Goal: Task Accomplishment & Management: Use online tool/utility

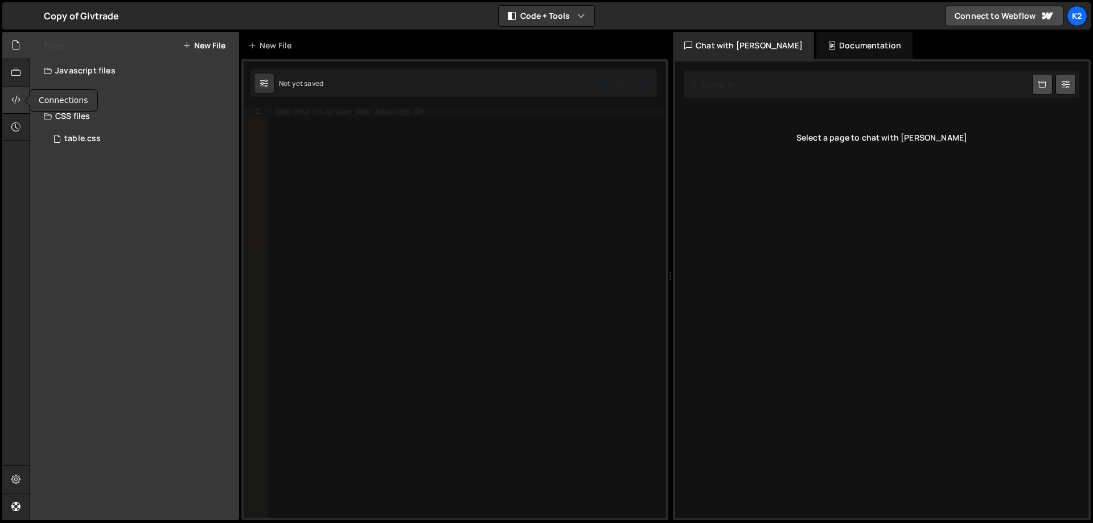
click at [14, 100] on icon at bounding box center [15, 99] width 9 height 13
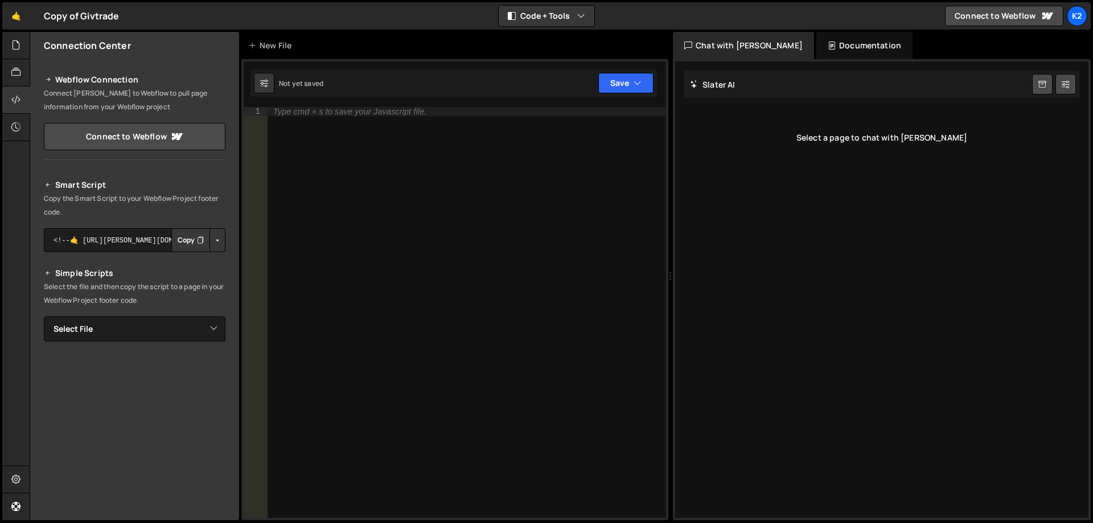
click at [17, 151] on div at bounding box center [15, 276] width 27 height 489
click at [227, 157] on div "Webflow Connection Connect [PERSON_NAME] to Webflow to pull page information fr…" at bounding box center [134, 109] width 209 height 101
click at [489, 174] on div "Type cmd + s to save your Javascript file." at bounding box center [467, 321] width 398 height 429
click at [19, 42] on icon at bounding box center [15, 45] width 9 height 13
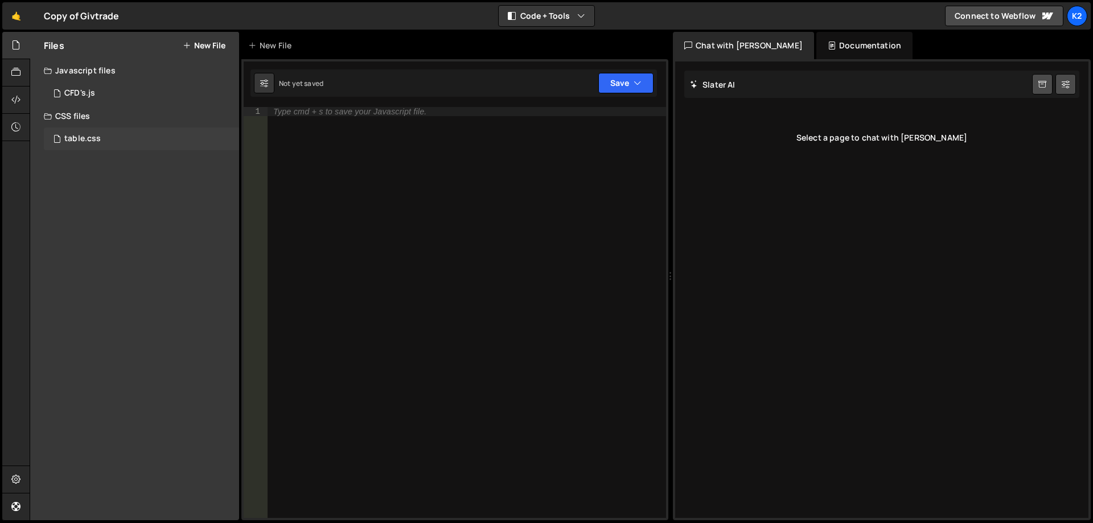
click at [202, 141] on div "table.css 0" at bounding box center [141, 138] width 195 height 23
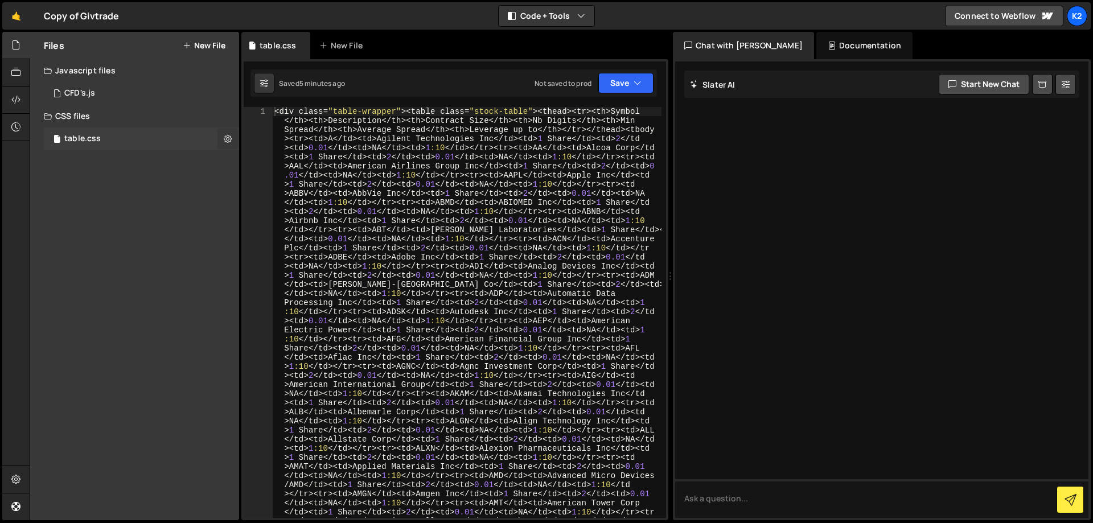
click at [227, 138] on icon at bounding box center [228, 138] width 8 height 11
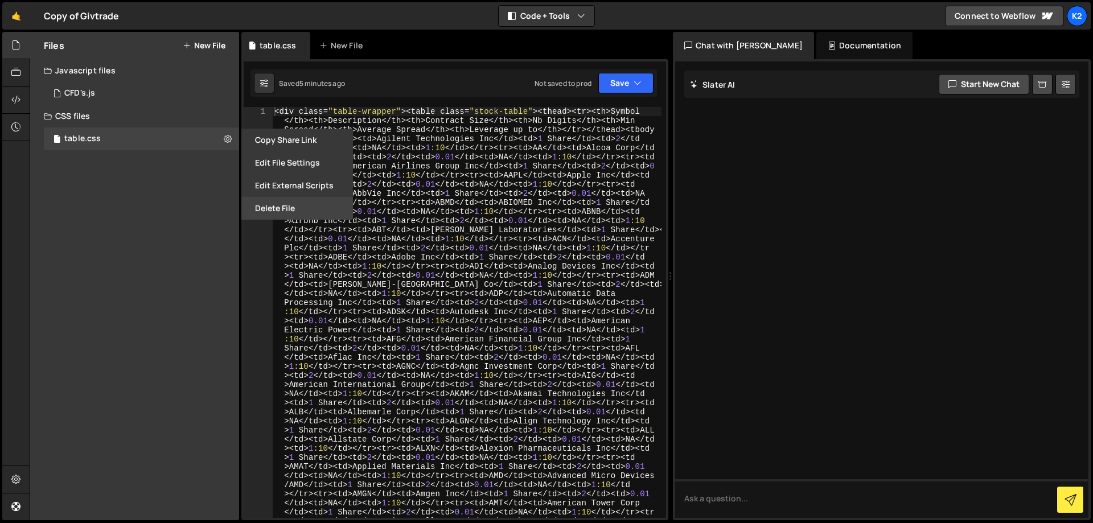
click at [269, 210] on button "Delete File" at bounding box center [297, 208] width 112 height 23
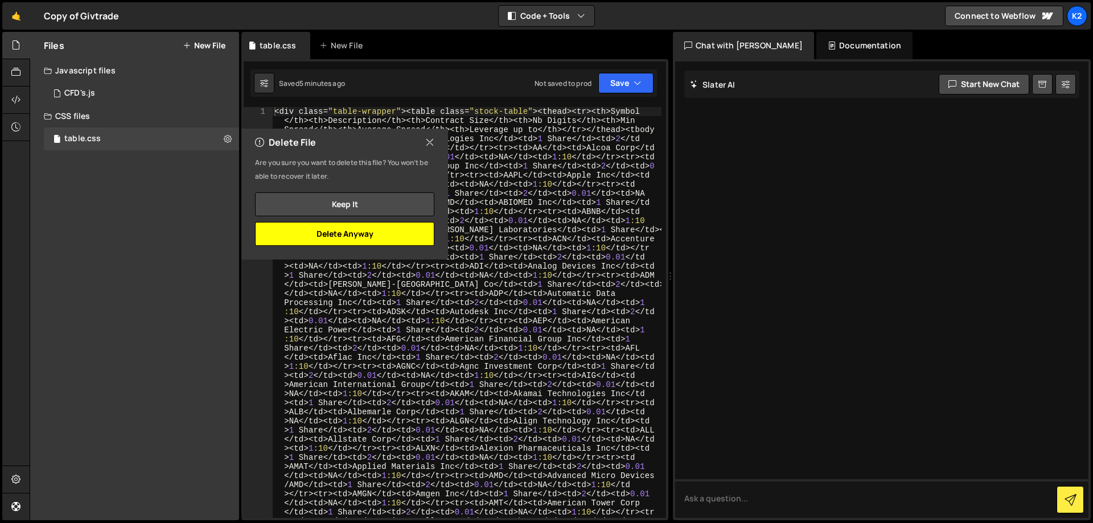
click at [323, 239] on button "Delete Anyway" at bounding box center [344, 234] width 179 height 24
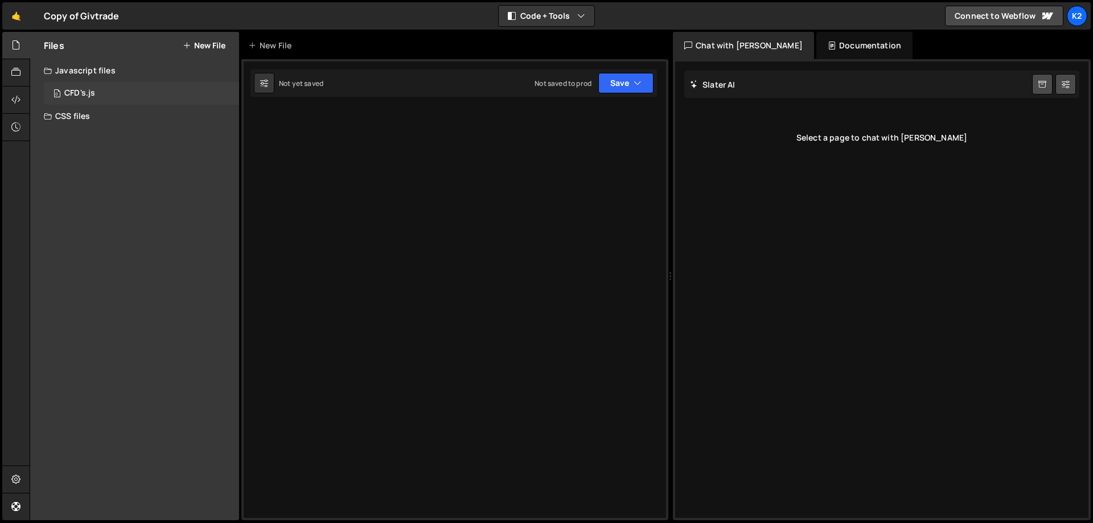
click at [202, 96] on div "0 CFD's.js 0" at bounding box center [141, 93] width 195 height 23
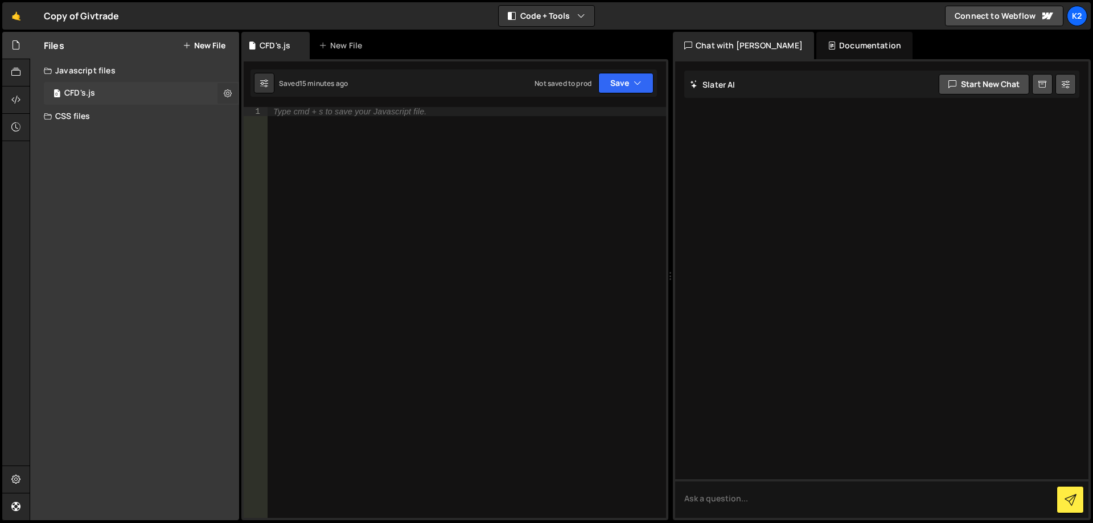
click at [226, 93] on icon at bounding box center [228, 93] width 8 height 11
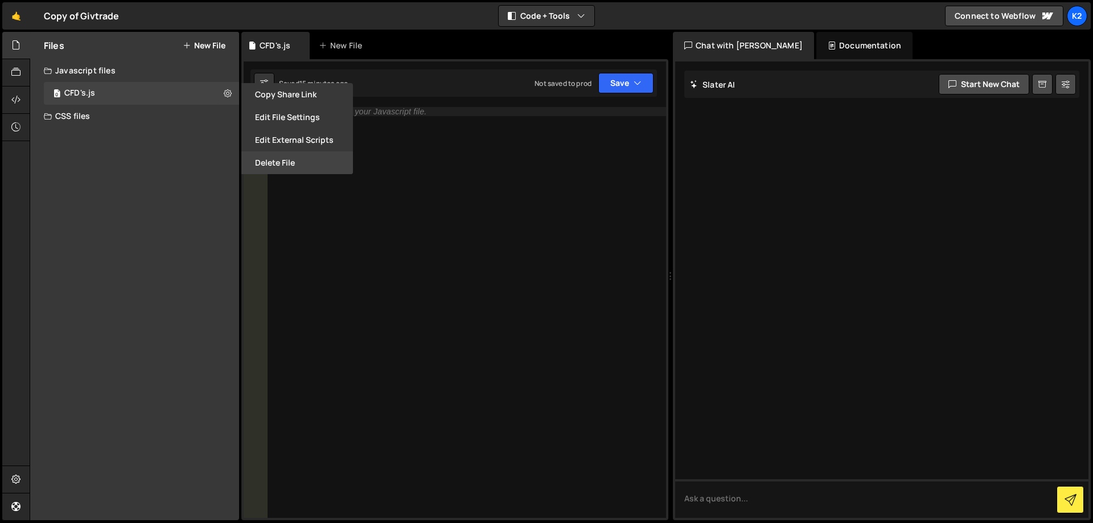
click at [263, 163] on button "Delete File" at bounding box center [297, 162] width 112 height 23
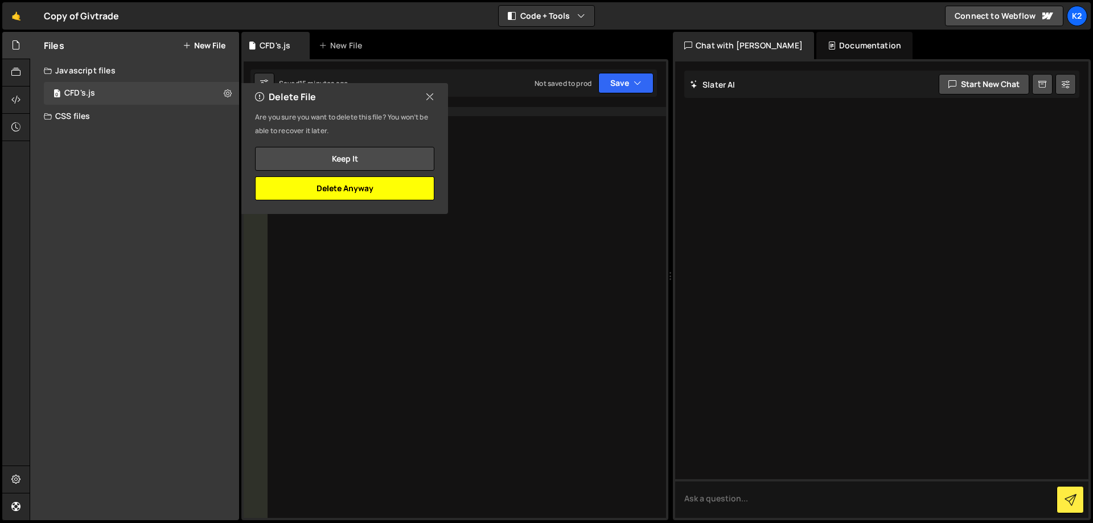
click at [338, 191] on button "Delete Anyway" at bounding box center [344, 188] width 179 height 24
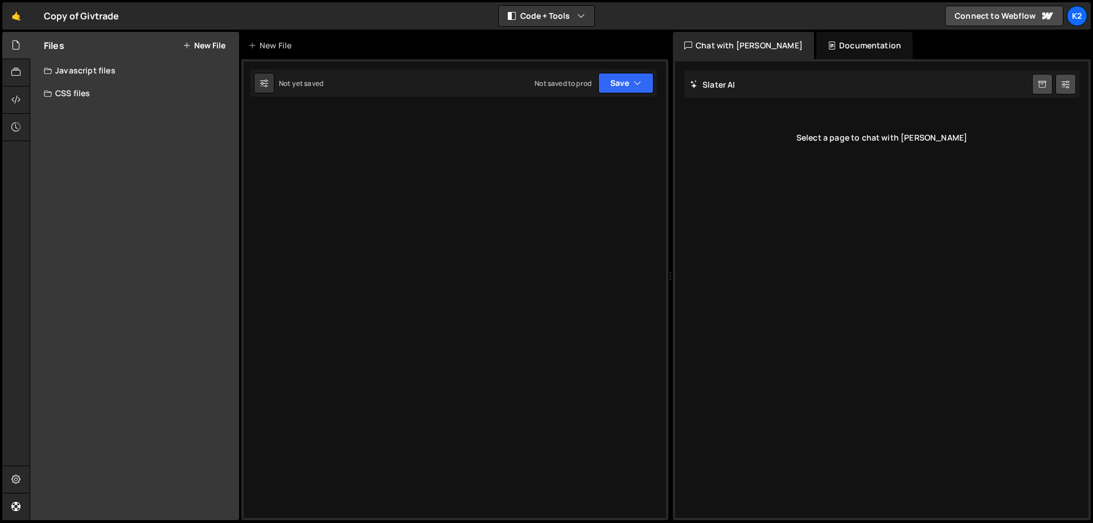
click at [197, 48] on button "New File" at bounding box center [204, 45] width 43 height 9
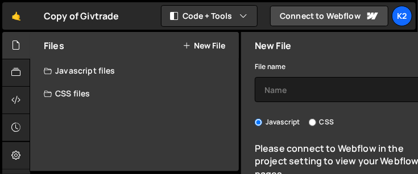
click at [90, 70] on div "Javascript files" at bounding box center [134, 70] width 209 height 23
click at [60, 73] on div "Javascript files" at bounding box center [134, 70] width 209 height 23
click at [210, 45] on button "New File" at bounding box center [204, 45] width 43 height 9
click at [208, 45] on button "New File" at bounding box center [204, 45] width 43 height 9
click at [197, 46] on button "New File" at bounding box center [204, 45] width 43 height 9
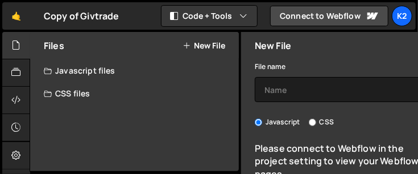
click at [197, 46] on button "New File" at bounding box center [204, 45] width 43 height 9
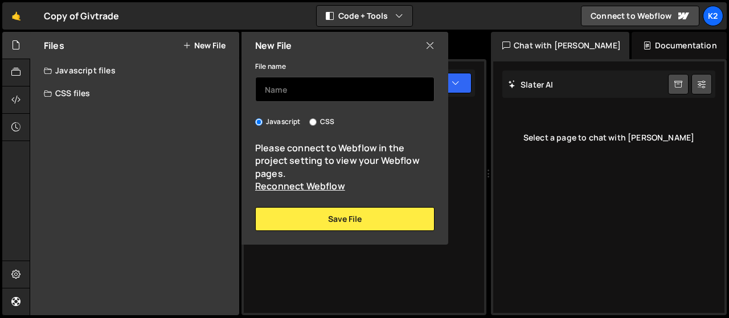
click at [318, 92] on input "text" at bounding box center [344, 89] width 179 height 25
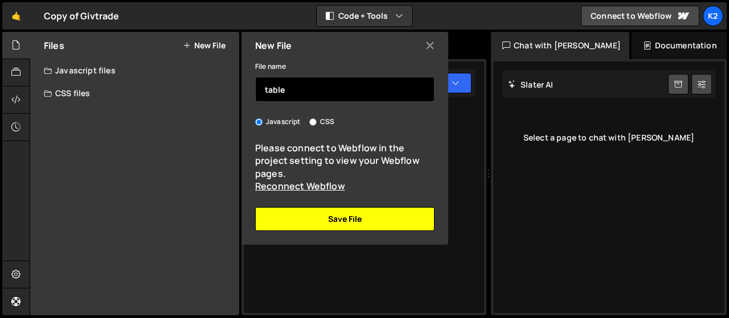
type input "table"
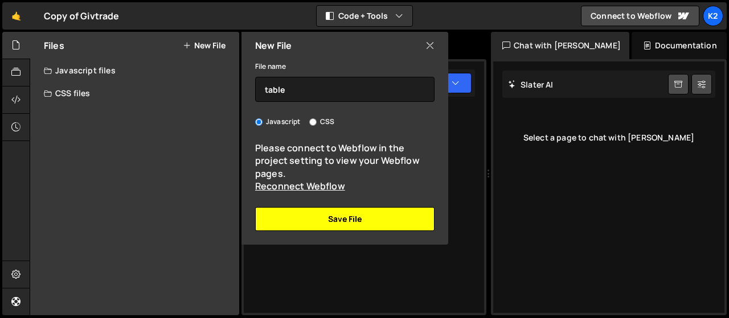
click at [347, 221] on button "Save File" at bounding box center [344, 219] width 179 height 24
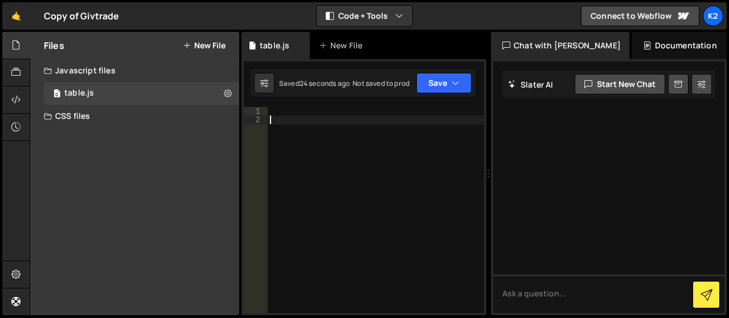
click at [331, 133] on div at bounding box center [376, 219] width 216 height 224
paste textarea "</div>"
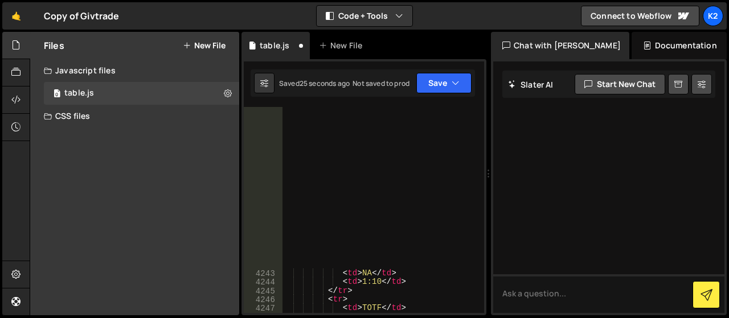
type textarea "</div>"
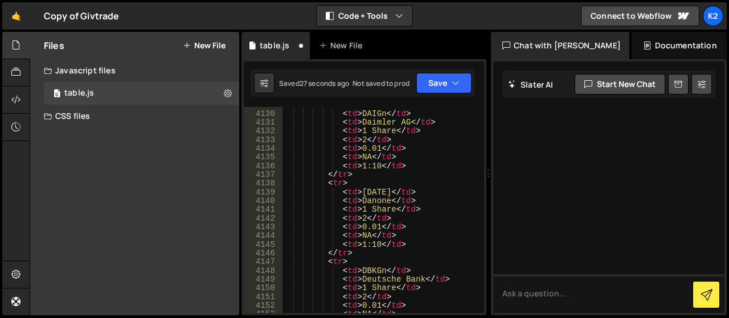
scroll to position [18079, 0]
click at [379, 15] on button "Code + Tools" at bounding box center [364, 16] width 96 height 20
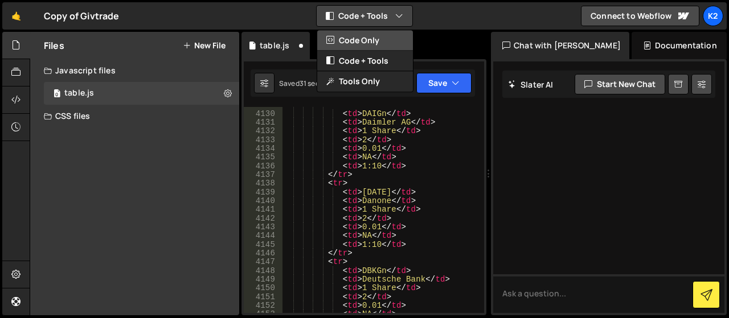
click at [366, 39] on button "Code Only" at bounding box center [365, 40] width 96 height 20
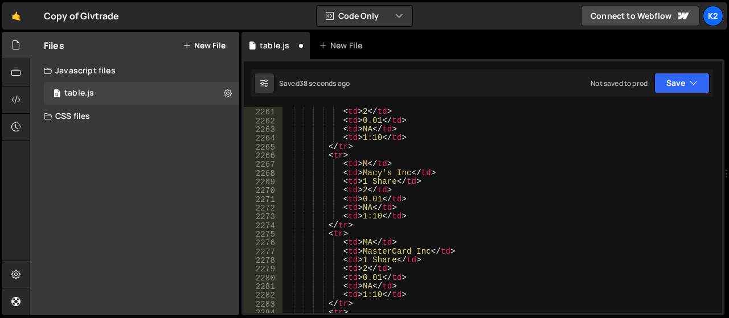
scroll to position [0, 0]
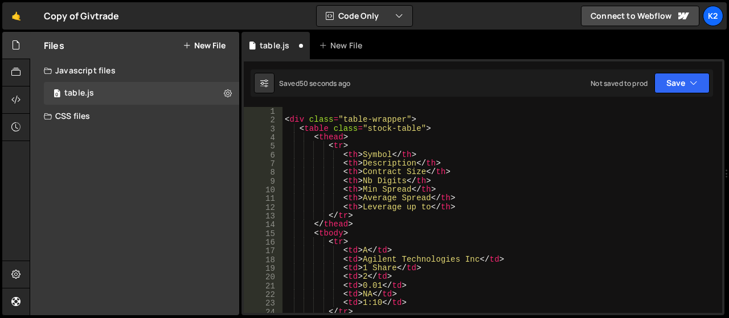
click at [302, 112] on div "< div class = "table-wrapper" > < table class = "stock-table" > < thead > < tr …" at bounding box center [499, 219] width 435 height 224
paste textarea "const html = `"
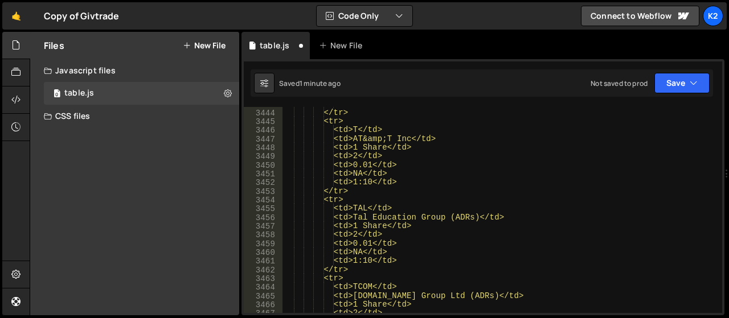
scroll to position [18444, 0]
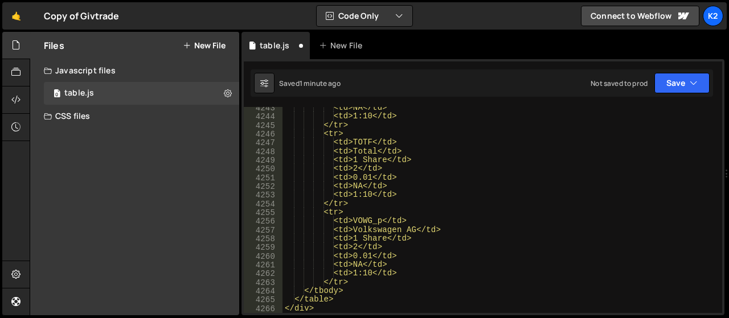
click at [327, 307] on div "<td>NA</td> <td>1:10</td> </tr> <tr> <td>TOTF</td> <td>Total</td> <td>1 Share</…" at bounding box center [499, 216] width 435 height 224
type textarea "</div>"
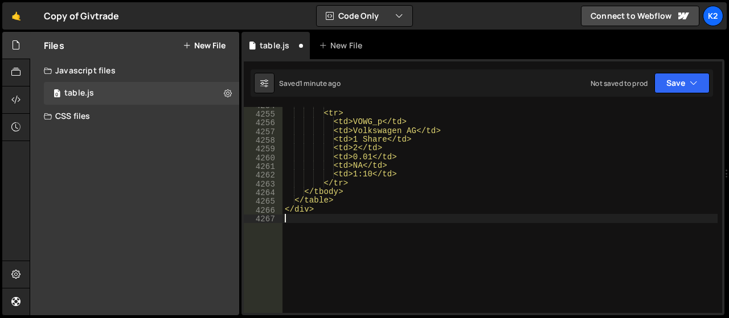
click at [325, 219] on div "</tr> <tr> <td>VOWG_p</td> <td>Volkswagen AG</td> <td>1 Share</td> <td>2</td> <…" at bounding box center [499, 213] width 435 height 224
paste textarea "document.querySelector('#stock-table-holder').innerHTML = html;"
type textarea "document.querySelector('#stock-table-holder').innerHTML = html;"
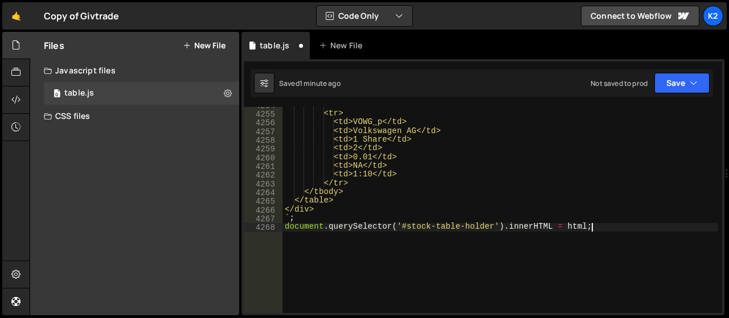
click at [341, 267] on div "</tr> <tr> <td>VOWG_p</td> <td>Volkswagen AG</td> <td>1 Share</td> <td>2</td> <…" at bounding box center [499, 213] width 435 height 224
click at [677, 83] on button "Save" at bounding box center [681, 83] width 55 height 20
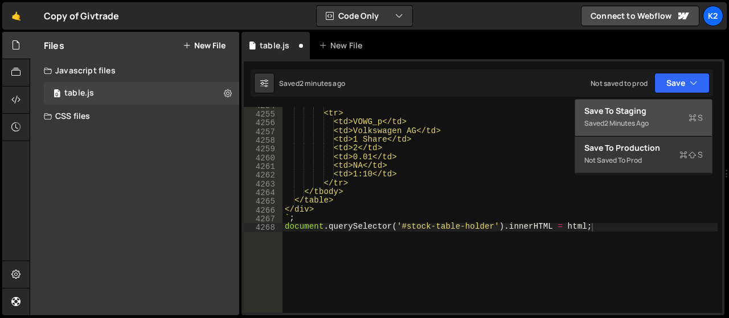
click at [611, 114] on div "Save to Staging S" at bounding box center [643, 110] width 118 height 11
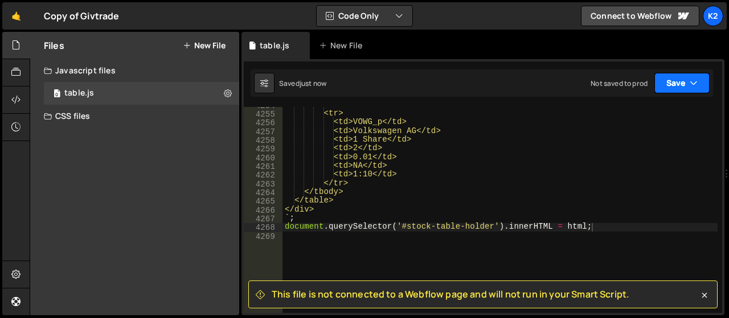
click at [681, 88] on button "Save" at bounding box center [681, 83] width 55 height 20
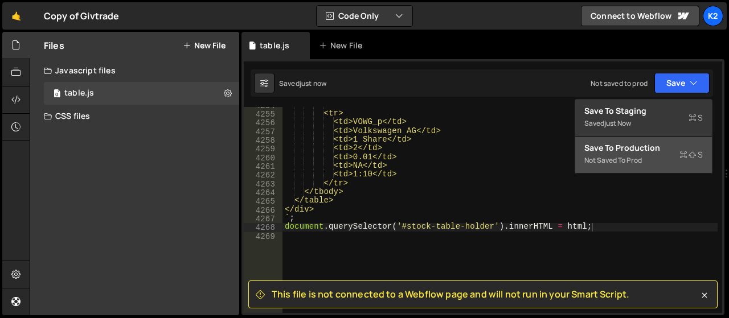
click at [632, 161] on div "Not saved to prod" at bounding box center [643, 161] width 118 height 14
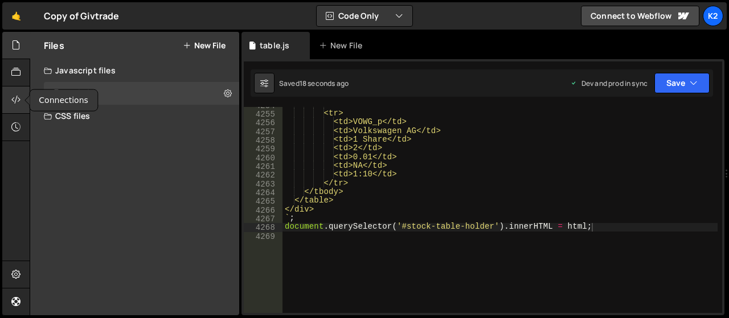
click at [13, 98] on icon at bounding box center [15, 99] width 9 height 13
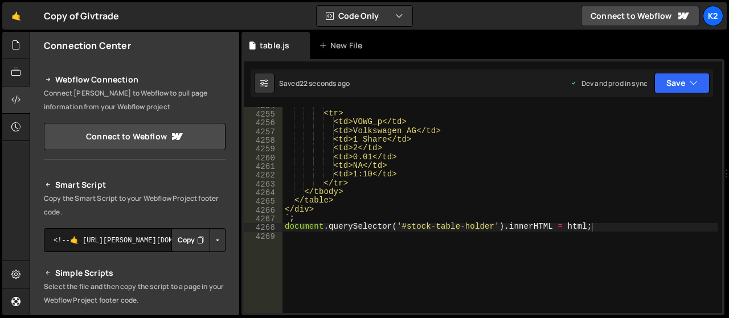
click at [197, 244] on icon "Button group with nested dropdown" at bounding box center [200, 239] width 7 height 11
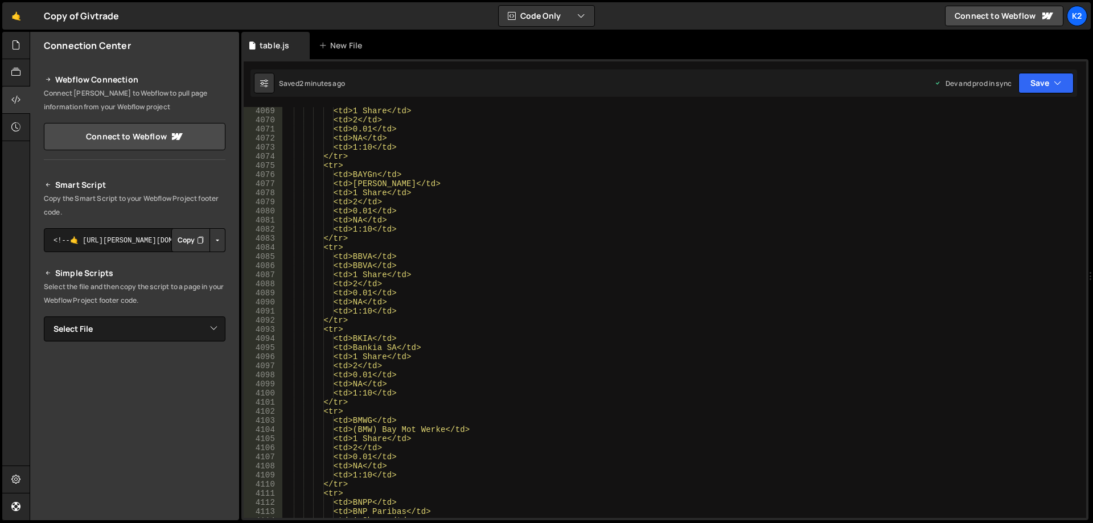
scroll to position [18239, 0]
click at [1046, 86] on button "Save" at bounding box center [1045, 83] width 55 height 20
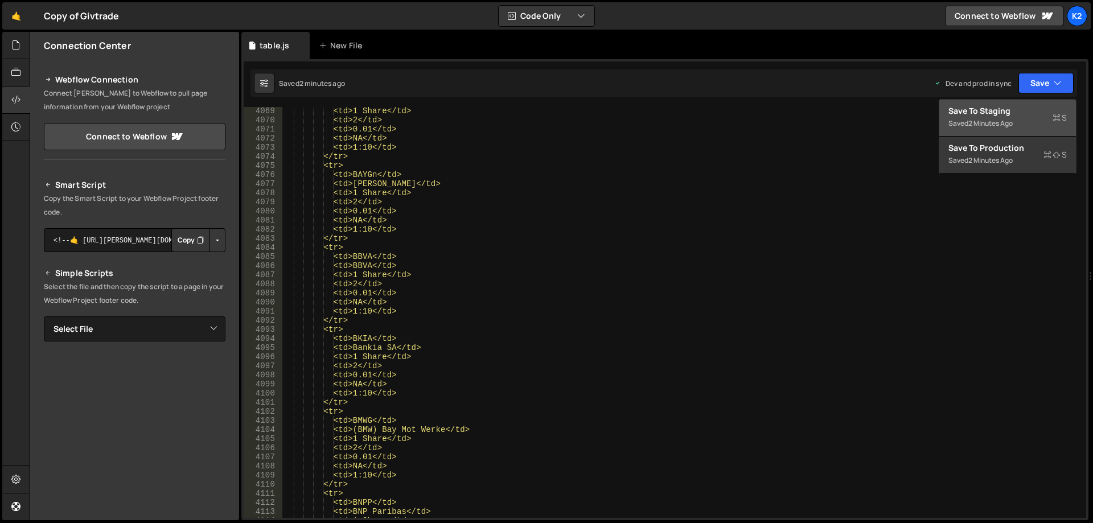
click at [1014, 118] on div "Saved 2 minutes ago" at bounding box center [1007, 124] width 118 height 14
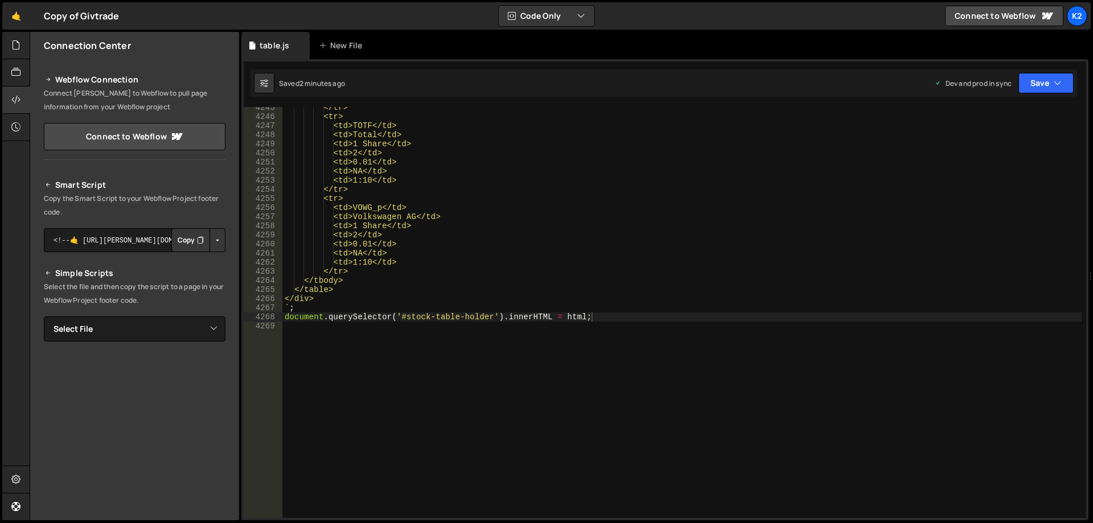
click at [186, 240] on button "Copy" at bounding box center [190, 240] width 39 height 24
click at [138, 329] on select "Select File CFD's.js table.css table.js" at bounding box center [135, 328] width 182 height 25
select select "47283"
click at [44, 316] on select "Select File CFD's.js table.css table.js" at bounding box center [135, 328] width 182 height 25
click at [185, 369] on button "Copy" at bounding box center [190, 368] width 39 height 24
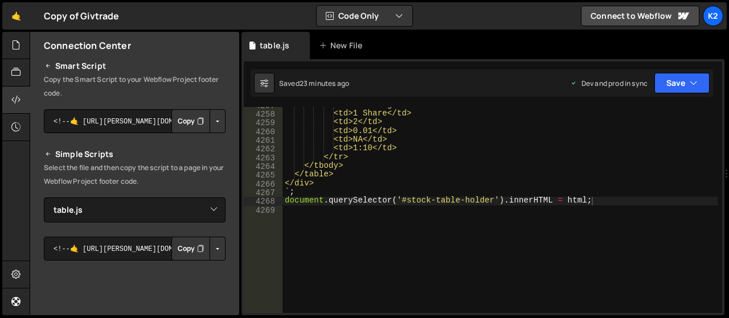
scroll to position [18444, 0]
